Goal: Transaction & Acquisition: Purchase product/service

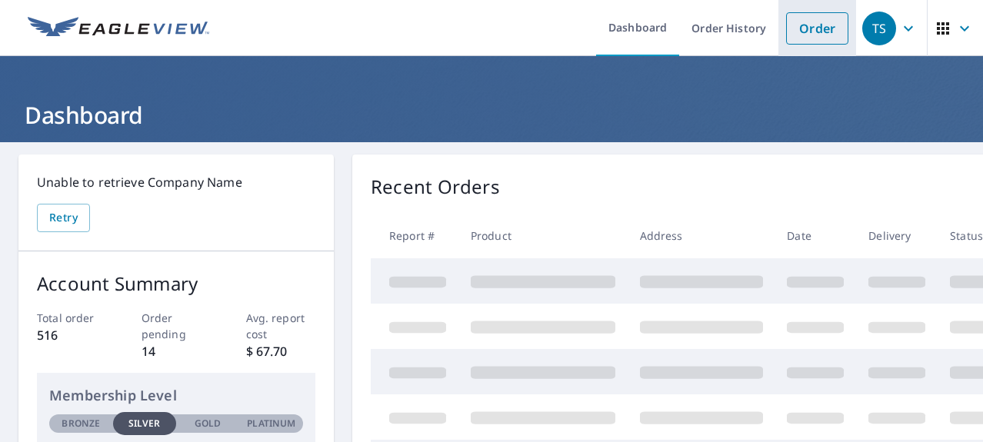
click at [816, 28] on link "Order" at bounding box center [817, 28] width 62 height 32
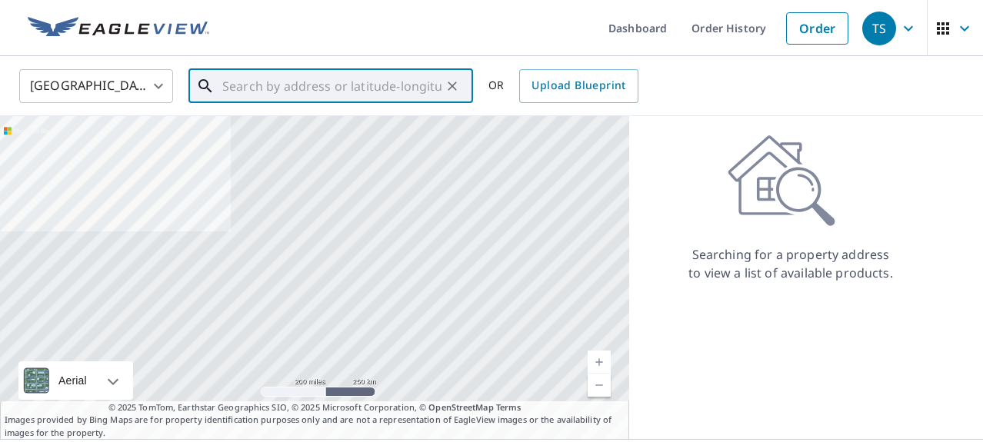
click at [237, 89] on input "text" at bounding box center [331, 86] width 219 height 43
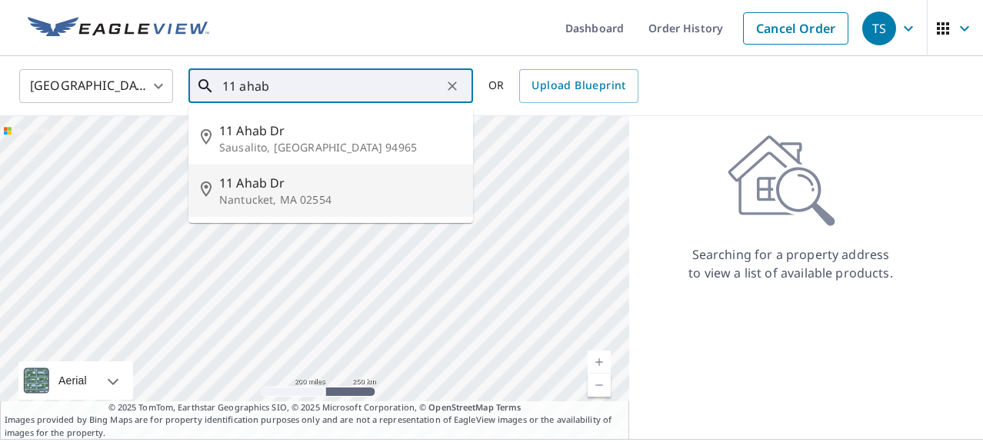
click at [241, 187] on span "11 Ahab Dr" at bounding box center [339, 183] width 241 height 18
type input "[STREET_ADDRESS][PERSON_NAME]"
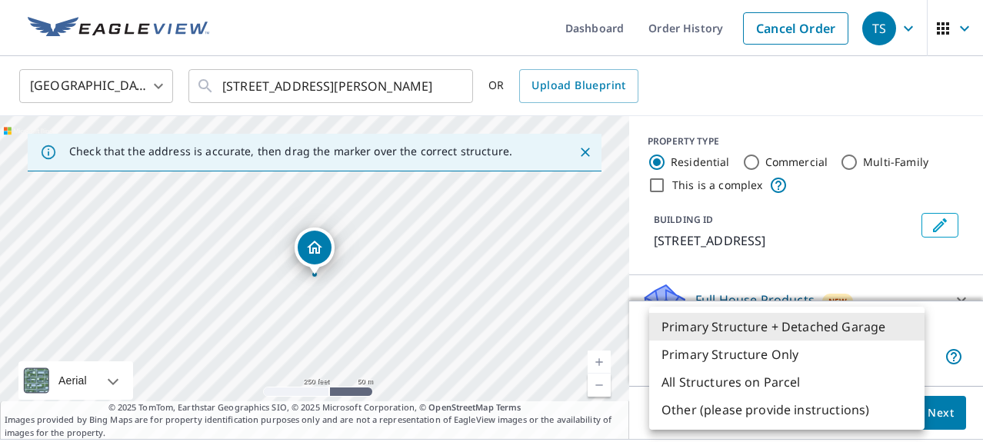
click at [908, 353] on body "TS TS Dashboard Order History Cancel Order TS [GEOGRAPHIC_DATA] [GEOGRAPHIC_DAT…" at bounding box center [491, 221] width 983 height 442
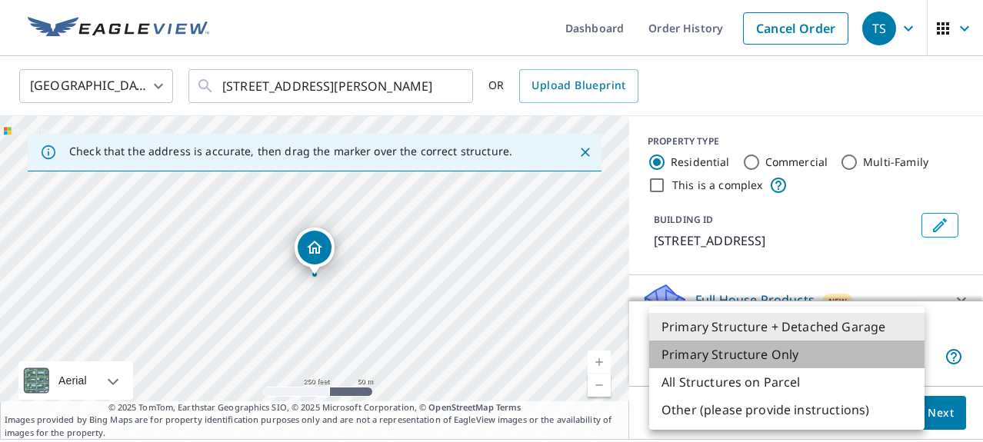
click at [795, 356] on li "Primary Structure Only" at bounding box center [786, 355] width 275 height 28
type input "2"
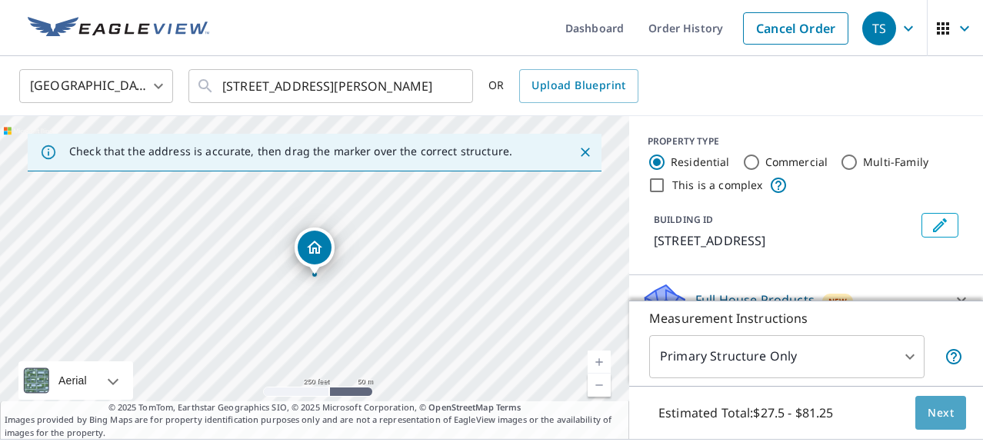
click at [947, 414] on span "Next" at bounding box center [940, 413] width 26 height 19
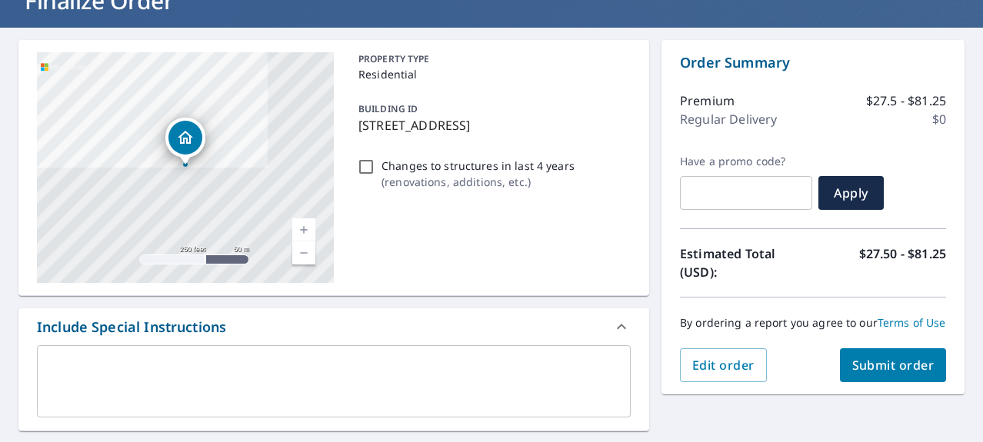
scroll to position [115, 0]
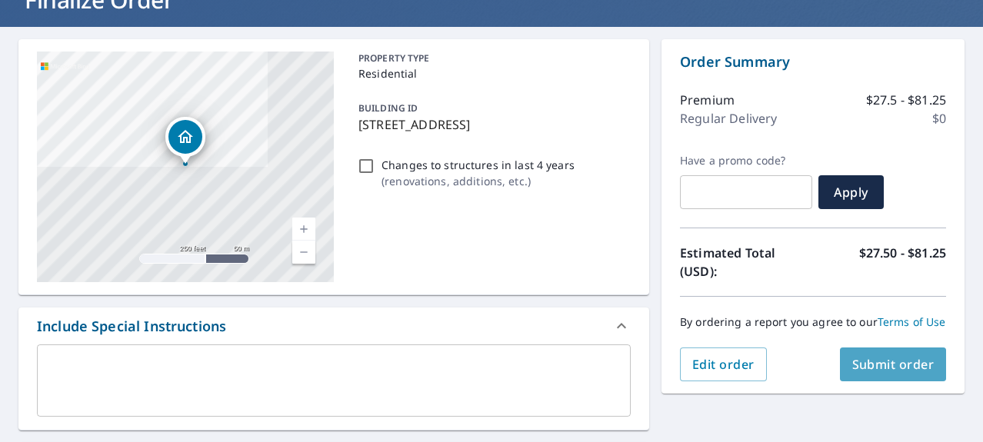
click at [907, 368] on span "Submit order" at bounding box center [893, 364] width 82 height 17
